Goal: Task Accomplishment & Management: Complete application form

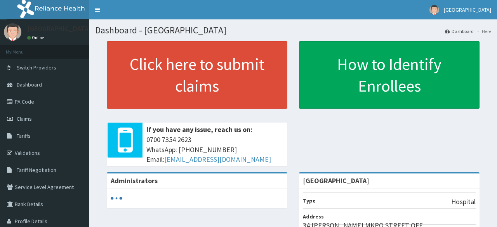
click at [33, 119] on link "Claims" at bounding box center [44, 118] width 89 height 17
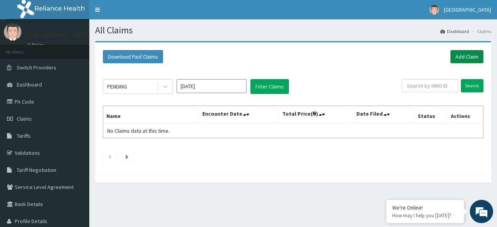
click at [466, 58] on link "Add Claim" at bounding box center [466, 56] width 33 height 13
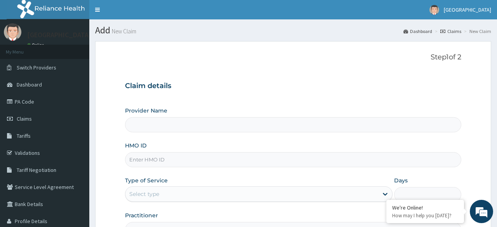
click at [330, 123] on input "Provider Name" at bounding box center [293, 124] width 336 height 15
type input "NEDEKE CHILDRENS HOSPITAL"
click at [278, 118] on input "NEDEKE CHILDRENS HOSPITAL" at bounding box center [293, 124] width 336 height 15
click at [365, 159] on input "HMO ID" at bounding box center [293, 159] width 336 height 15
type input "f"
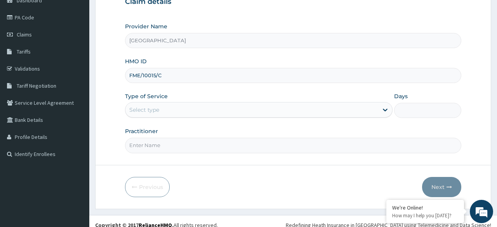
scroll to position [87, 0]
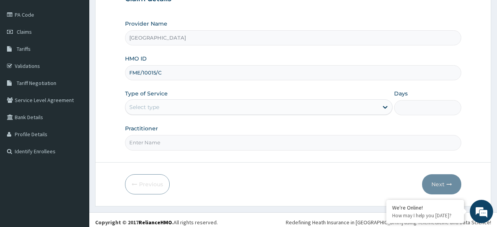
type input "FME/10015/C"
click at [321, 111] on div "Select type" at bounding box center [251, 107] width 253 height 12
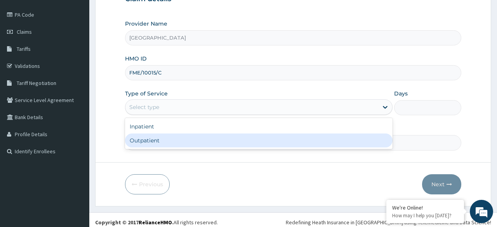
click at [199, 146] on div "Outpatient" at bounding box center [258, 140] width 267 height 14
type input "1"
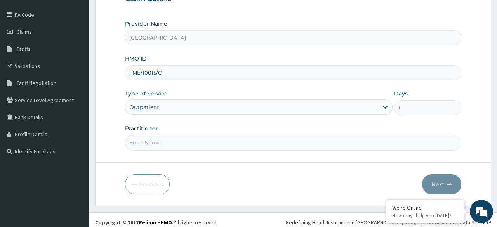
click at [254, 147] on input "Practitioner" at bounding box center [293, 142] width 336 height 15
type input "Dr Bassey Ntekim"
click at [439, 185] on button "Next" at bounding box center [441, 184] width 39 height 20
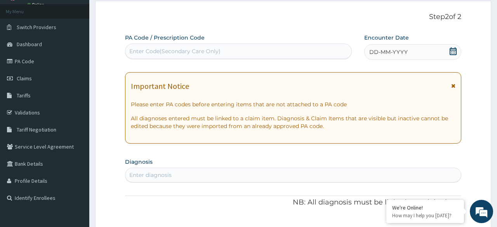
scroll to position [0, 0]
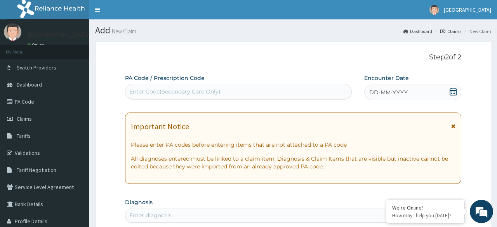
click at [282, 92] on div "Enter Code(Secondary Care Only)" at bounding box center [237, 91] width 225 height 12
click at [97, 12] on link "Toggle navigation" at bounding box center [97, 9] width 16 height 19
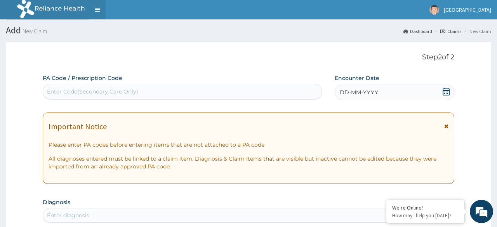
click at [97, 12] on link "Toggle navigation" at bounding box center [97, 9] width 16 height 19
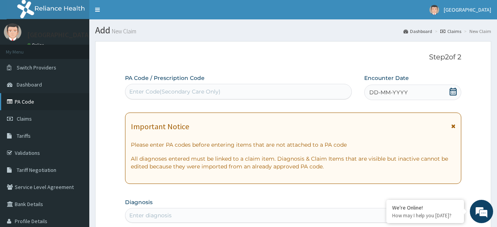
click at [29, 100] on link "PA Code" at bounding box center [44, 101] width 89 height 17
